Goal: Task Accomplishment & Management: Complete application form

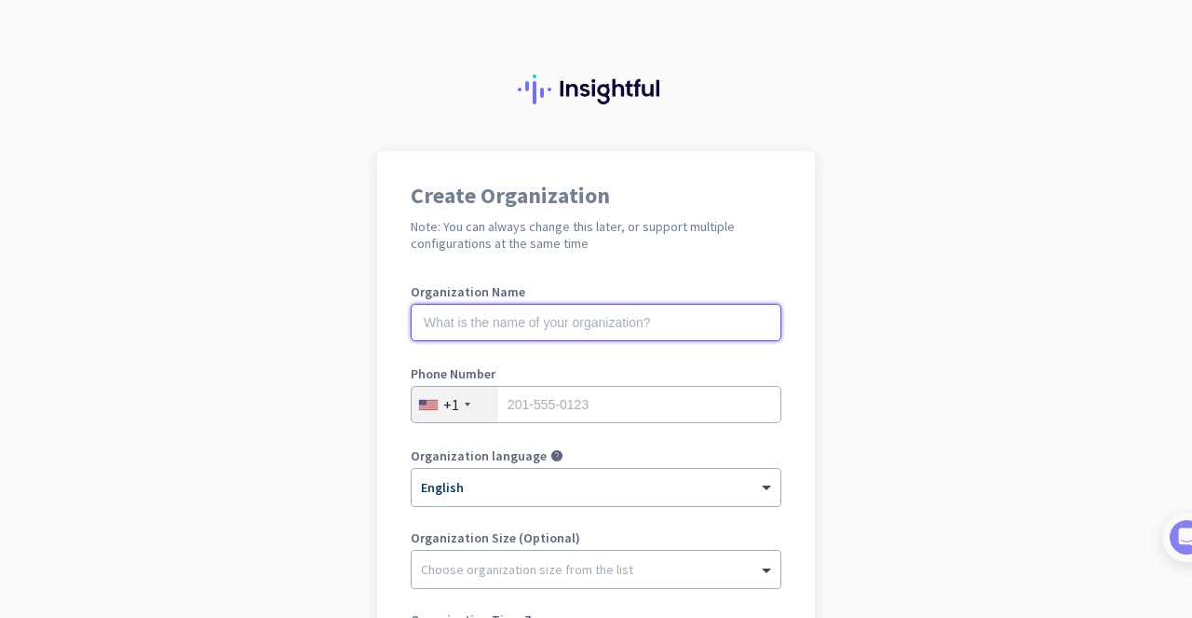
click at [618, 314] on input "text" at bounding box center [596, 322] width 371 height 37
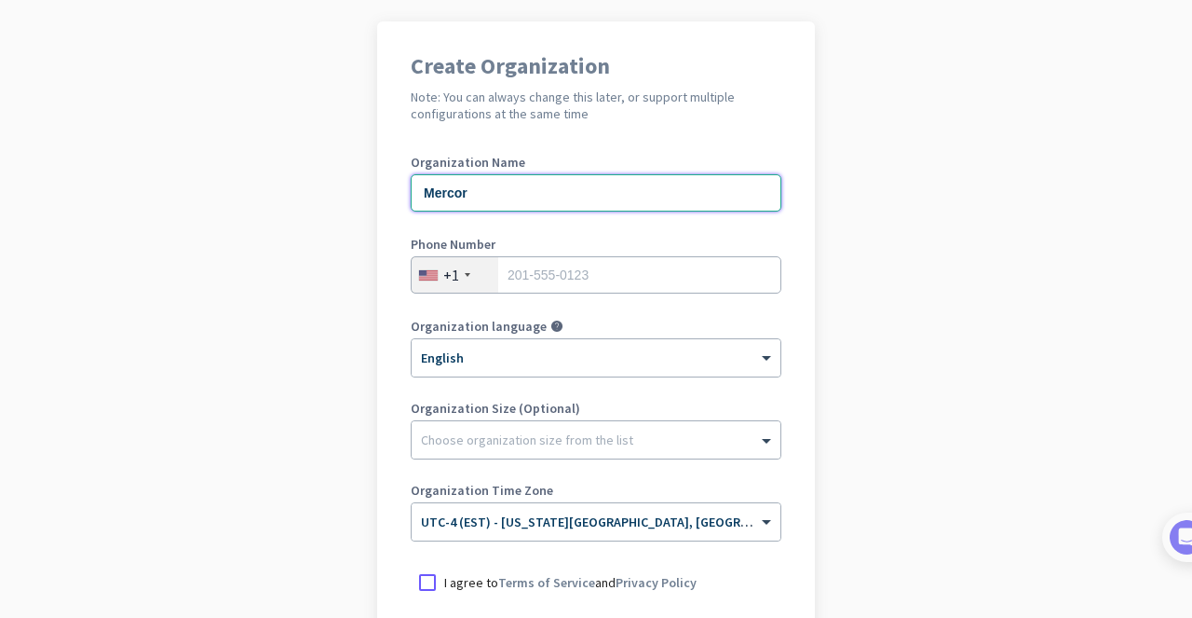
scroll to position [136, 0]
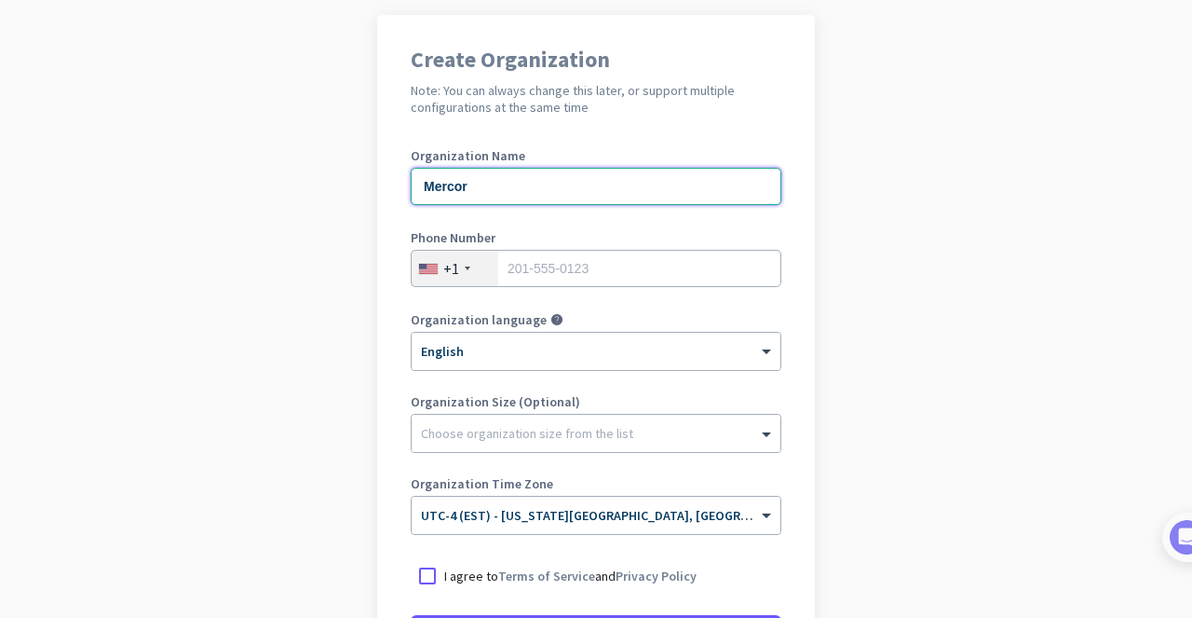
type input "Mercor"
click at [757, 434] on span at bounding box center [768, 433] width 23 height 19
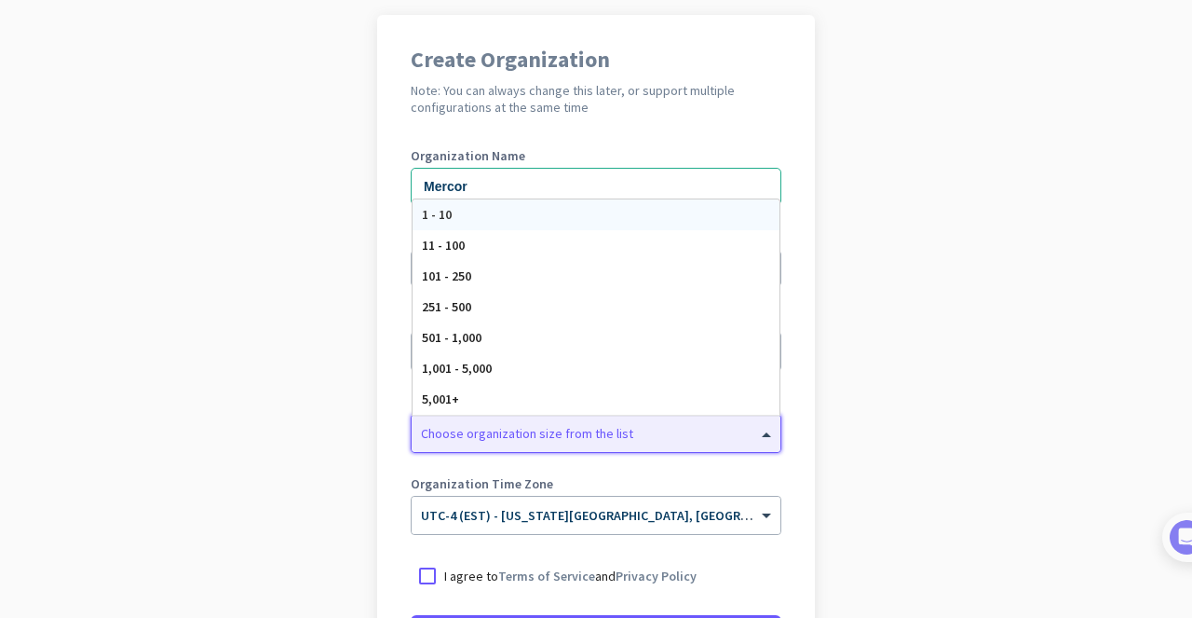
click at [713, 435] on div at bounding box center [596, 428] width 369 height 19
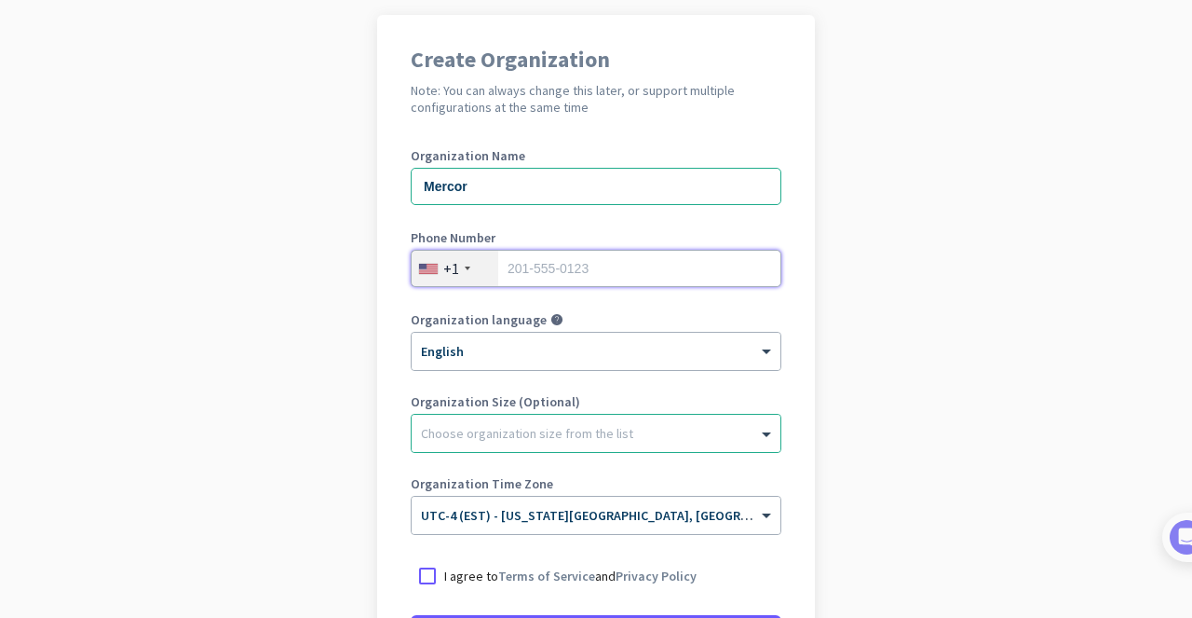
click at [524, 274] on input "tel" at bounding box center [596, 268] width 371 height 37
paste input "[PHONE_NUMBER]"
click at [512, 267] on input "[PHONE_NUMBER]" at bounding box center [596, 268] width 371 height 37
type input "7075950594"
click at [695, 434] on div at bounding box center [596, 428] width 369 height 19
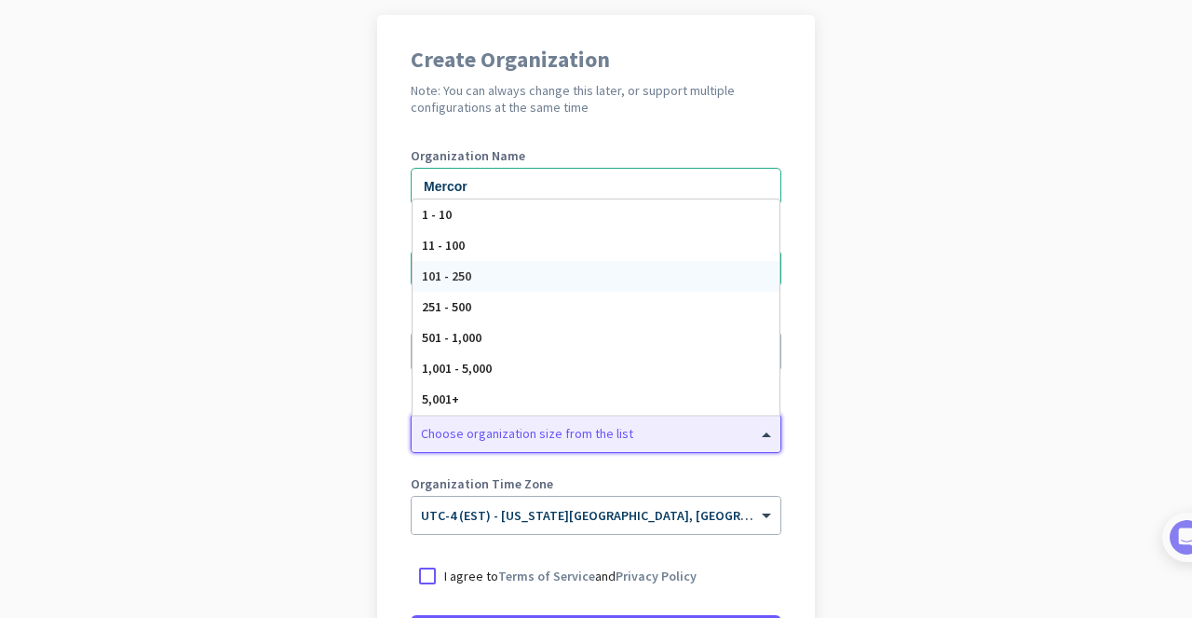
click at [467, 270] on div "101 - 250" at bounding box center [596, 276] width 367 height 31
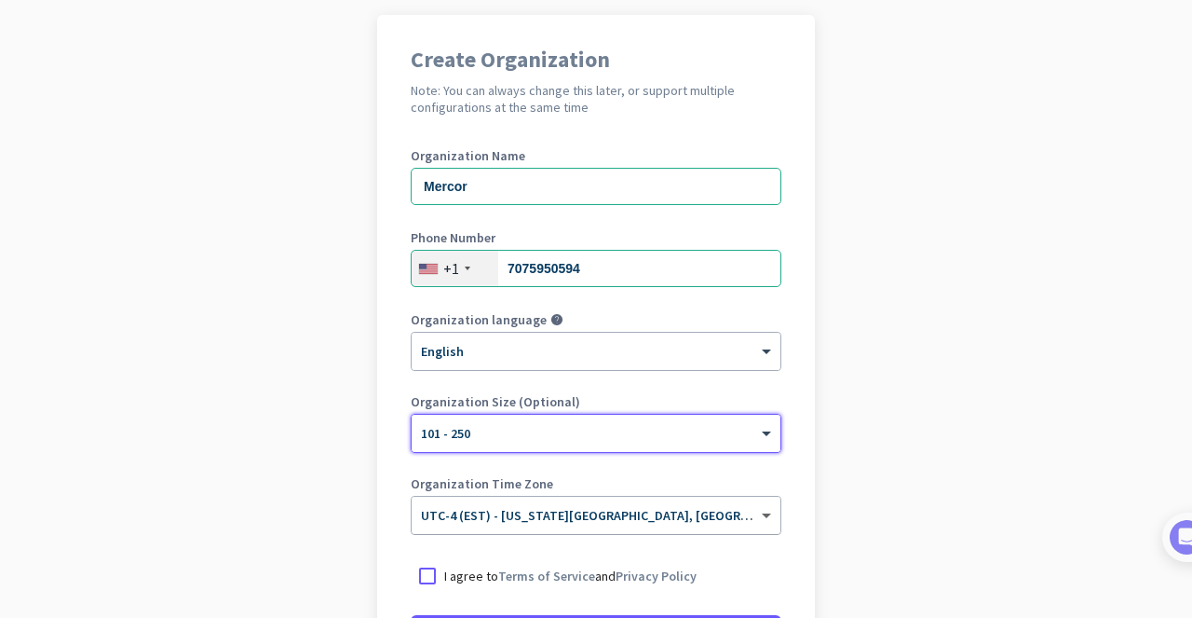
click at [760, 518] on span at bounding box center [768, 516] width 23 height 16
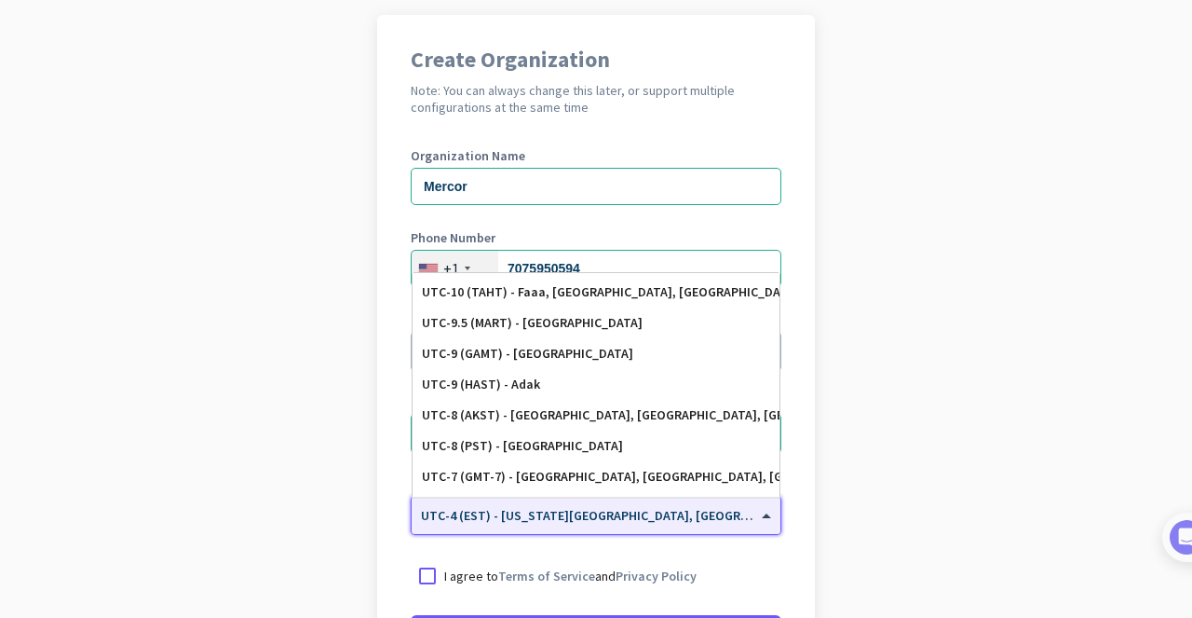
scroll to position [200, 0]
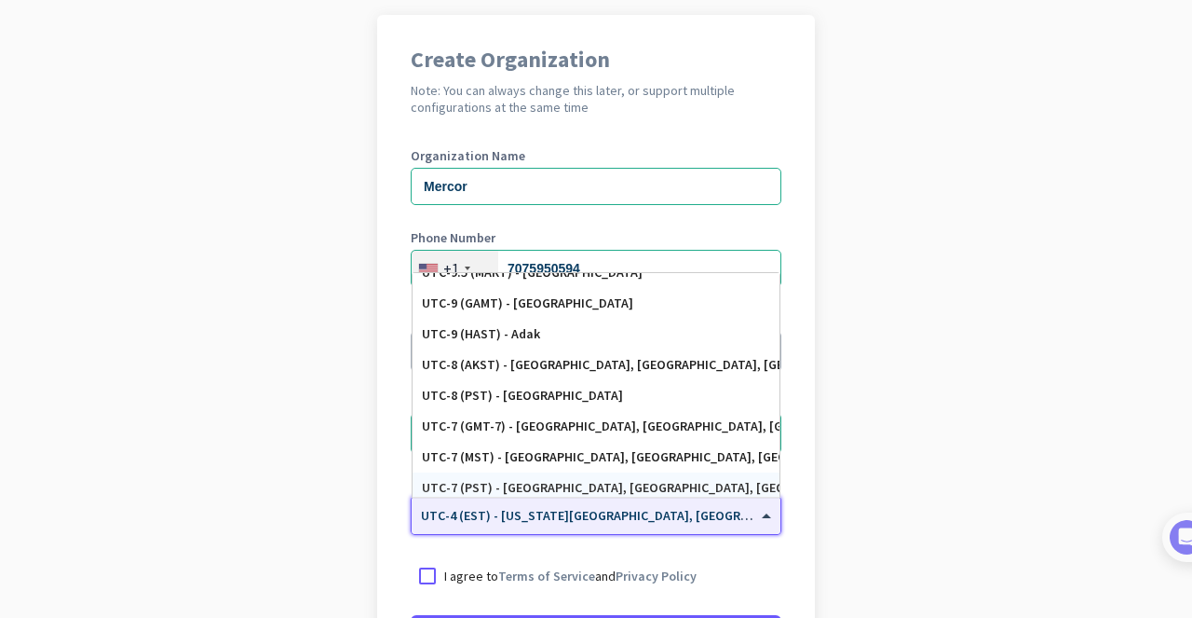
click at [711, 481] on div "UTC-7 (PST) - [GEOGRAPHIC_DATA], [GEOGRAPHIC_DATA], [GEOGRAPHIC_DATA][PERSON_NA…" at bounding box center [596, 488] width 348 height 16
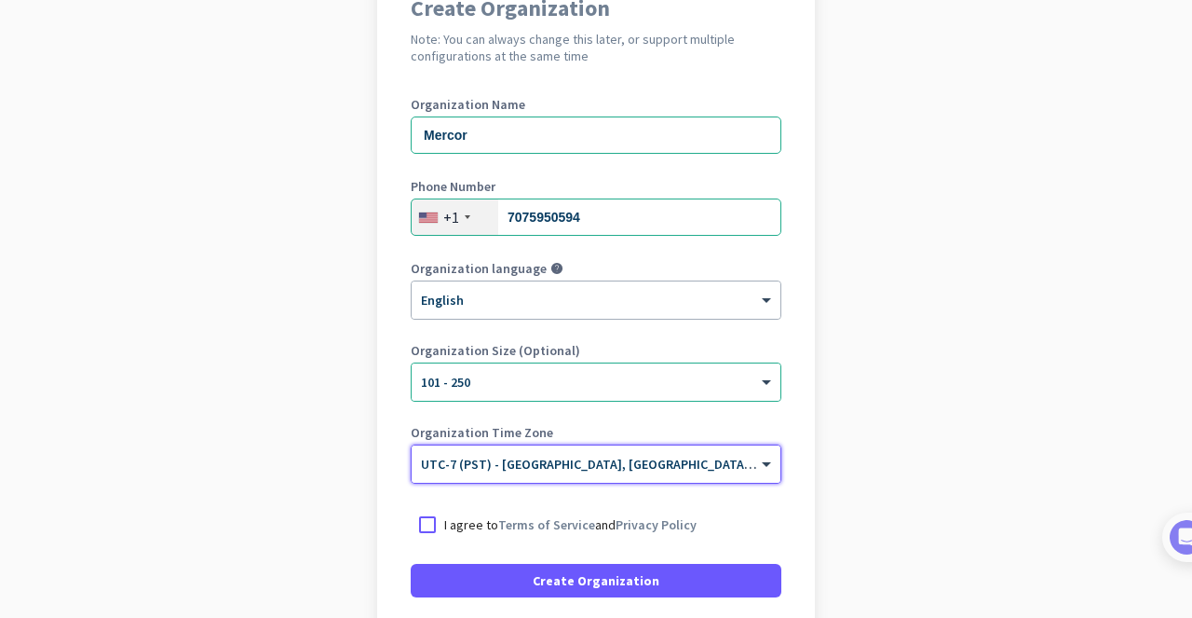
scroll to position [194, 0]
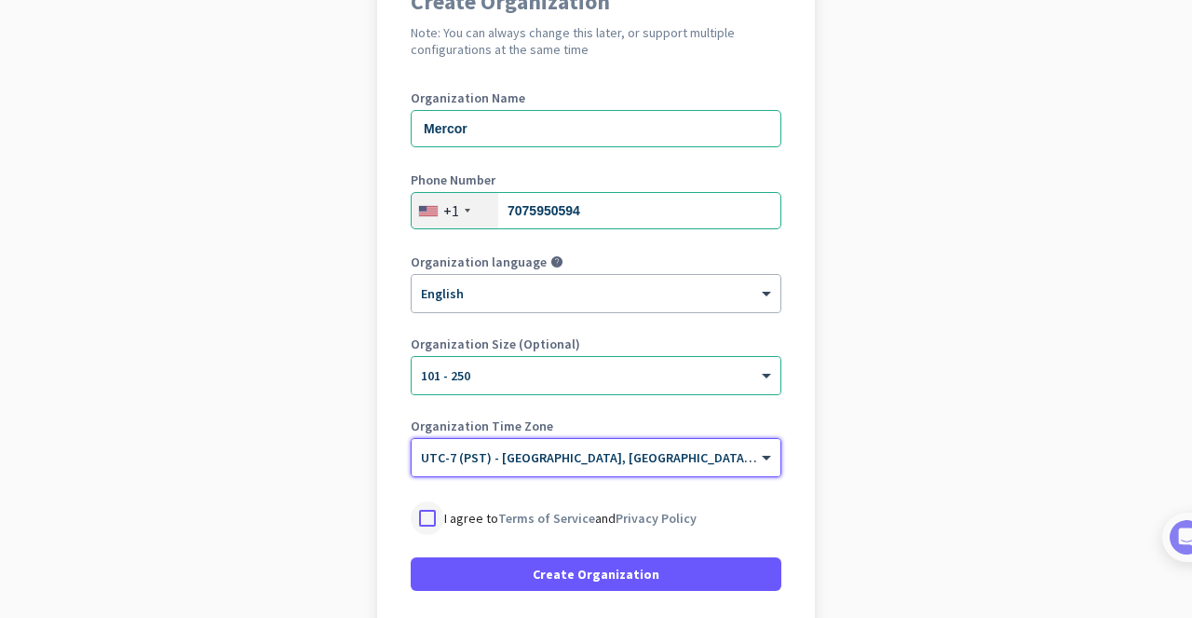
click at [416, 522] on div at bounding box center [428, 518] width 34 height 34
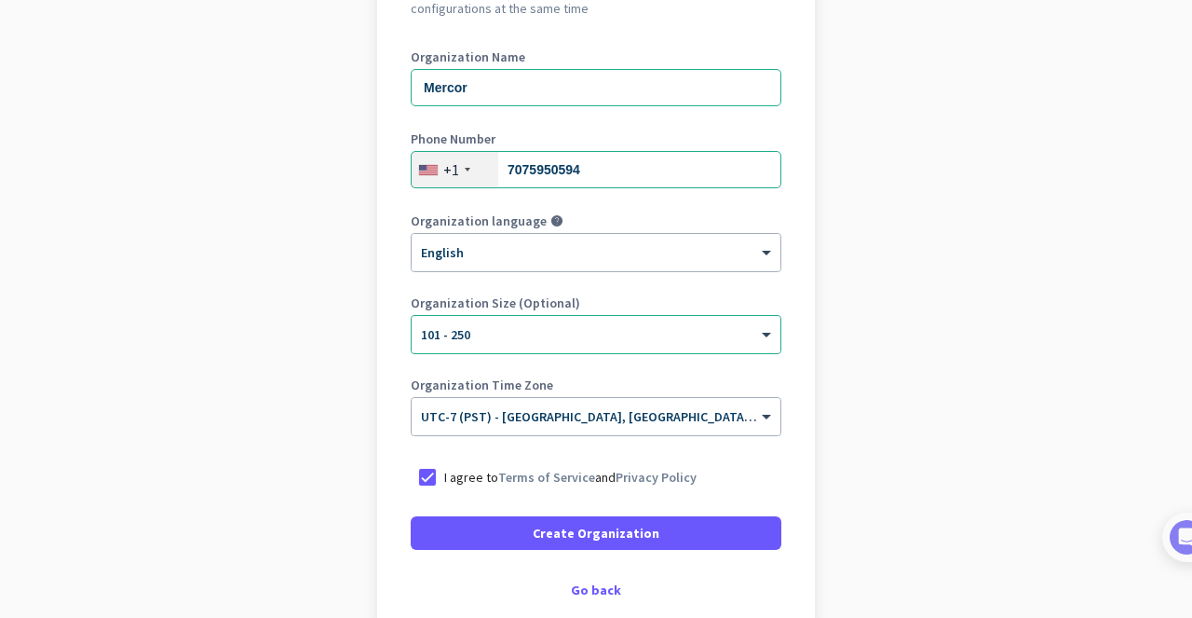
scroll to position [229, 0]
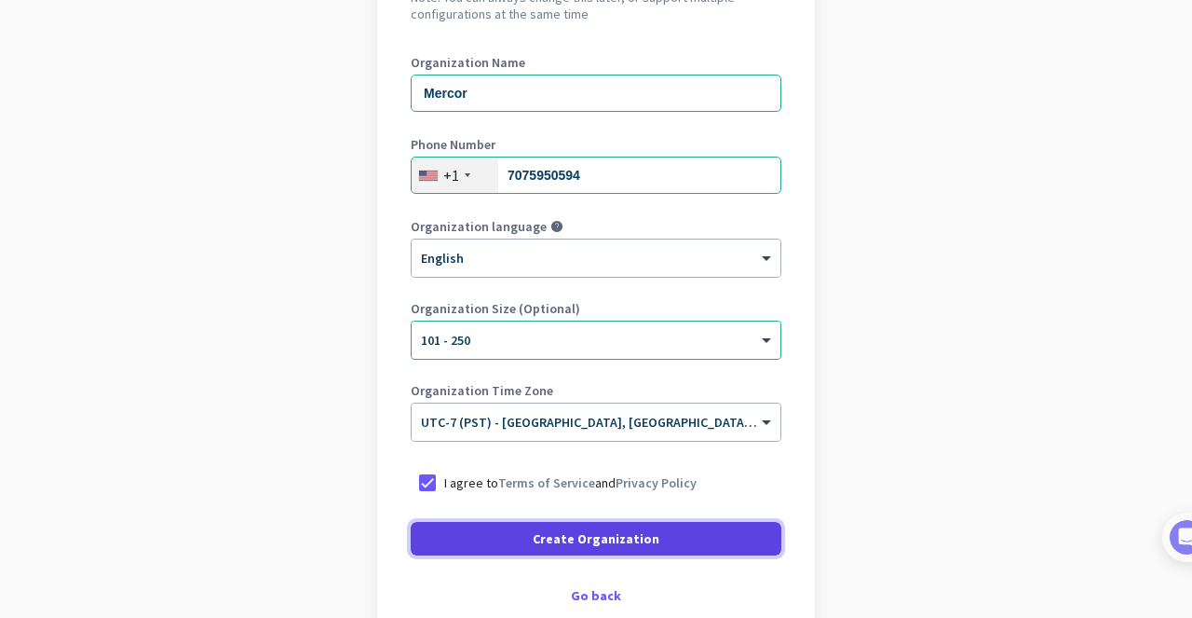
click at [721, 538] on span at bounding box center [596, 538] width 371 height 45
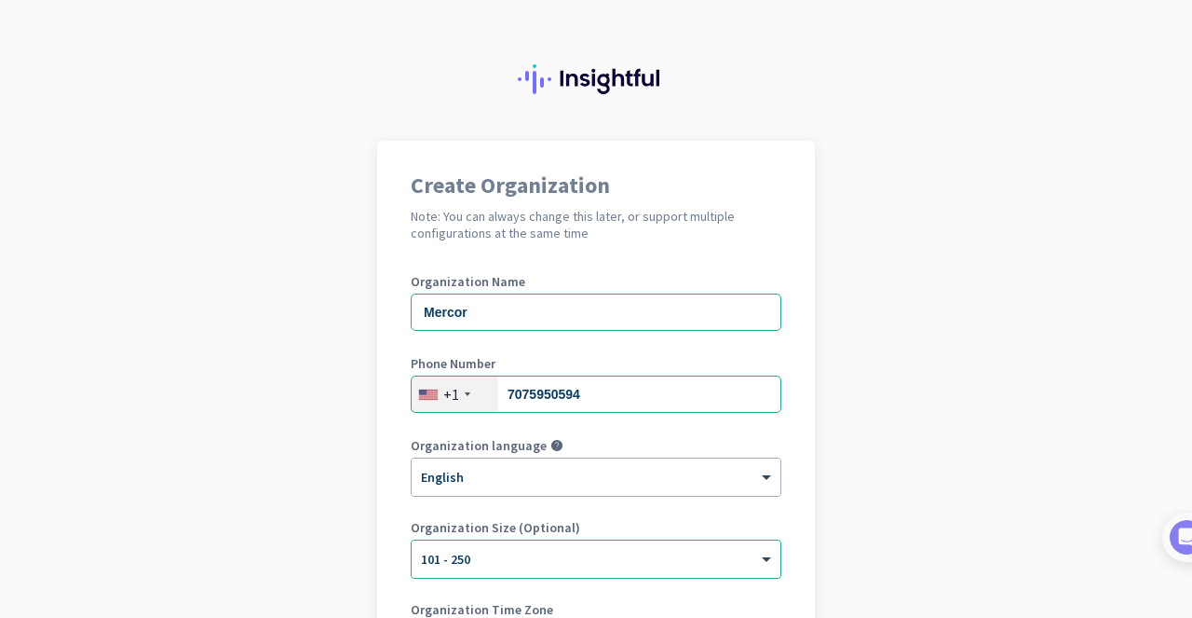
scroll to position [1, 0]
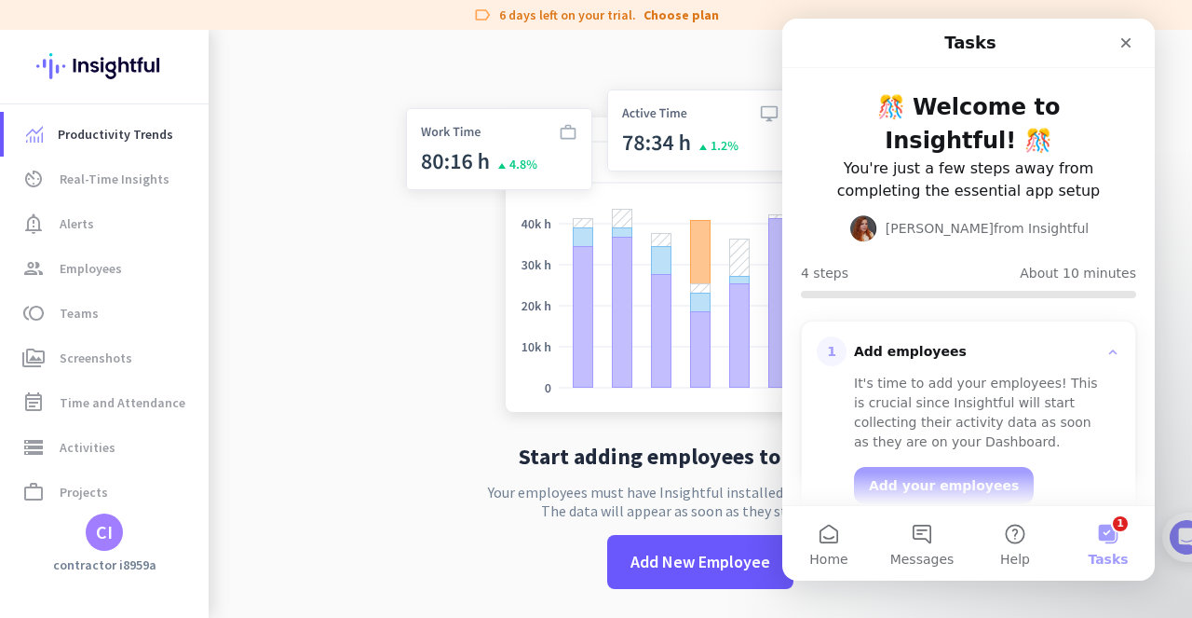
click at [1112, 536] on button "1 Tasks" at bounding box center [1108, 543] width 93 height 75
click at [1112, 530] on button "1 Tasks" at bounding box center [1108, 543] width 93 height 75
click at [1112, 544] on button "1 Tasks" at bounding box center [1108, 543] width 93 height 75
click at [104, 537] on div "CI" at bounding box center [104, 532] width 17 height 19
click at [229, 389] on span "Personal Settings" at bounding box center [203, 396] width 113 height 17
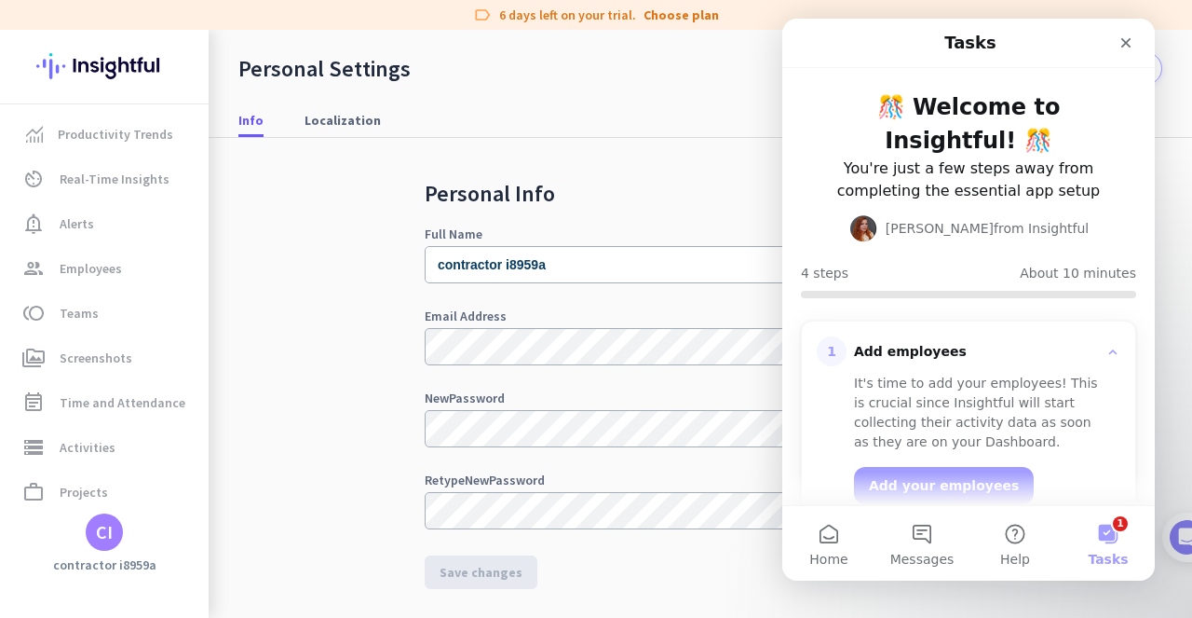
click at [1147, 311] on section "1 Add employees It's time to add your employees! This is crucial since Insightf…" at bounding box center [969, 537] width 373 height 479
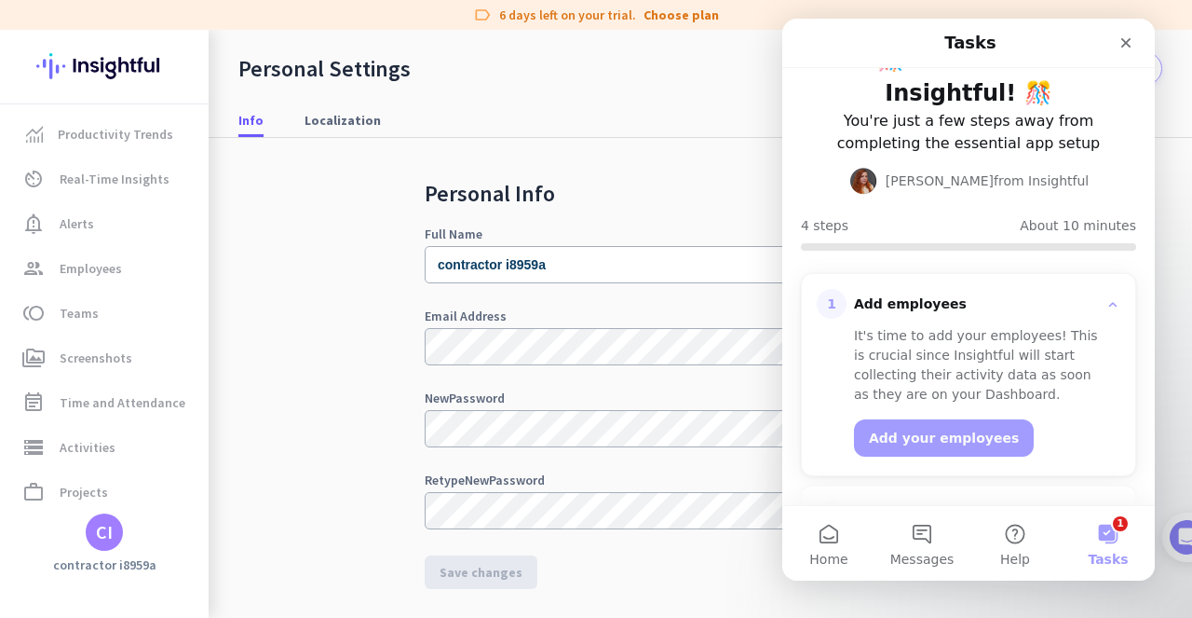
scroll to position [272, 0]
